Goal: Navigation & Orientation: Find specific page/section

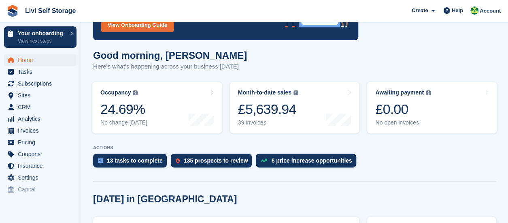
scroll to position [40, 0]
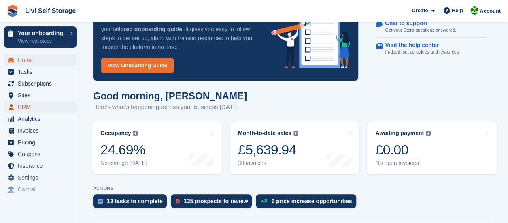
click at [28, 107] on span "CRM" at bounding box center [42, 106] width 49 height 11
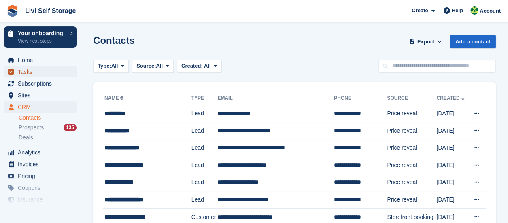
click at [31, 72] on span "Tasks" at bounding box center [42, 71] width 49 height 11
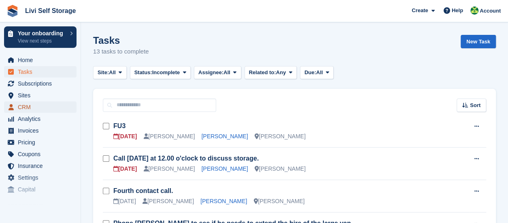
click at [36, 110] on span "CRM" at bounding box center [42, 106] width 49 height 11
